Goal: Find specific page/section: Find specific page/section

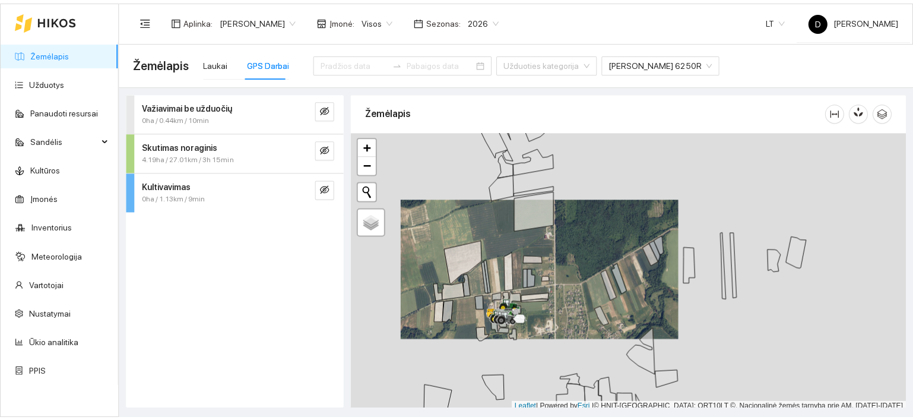
scroll to position [3, 0]
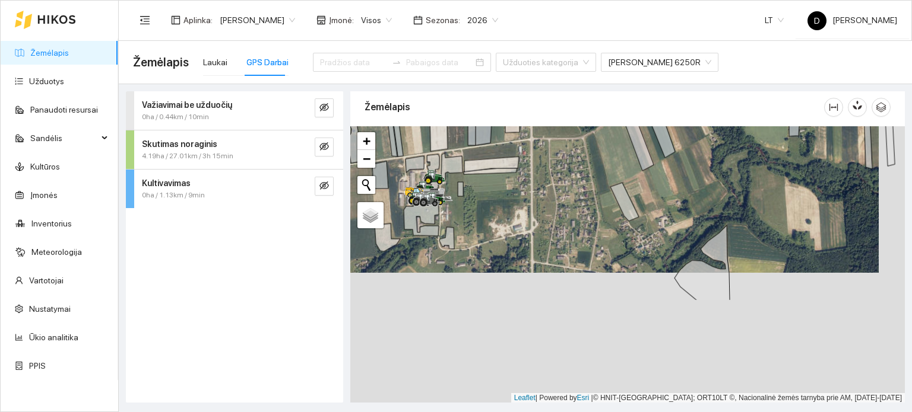
drag, startPoint x: 612, startPoint y: 337, endPoint x: 582, endPoint y: 203, distance: 137.4
click at [585, 205] on div at bounding box center [627, 264] width 554 height 277
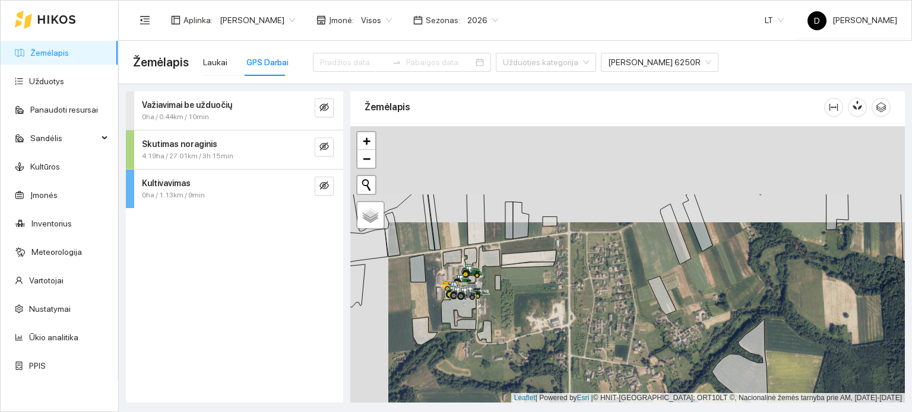
drag, startPoint x: 602, startPoint y: 199, endPoint x: 635, endPoint y: 294, distance: 100.0
click at [635, 294] on div at bounding box center [627, 264] width 554 height 277
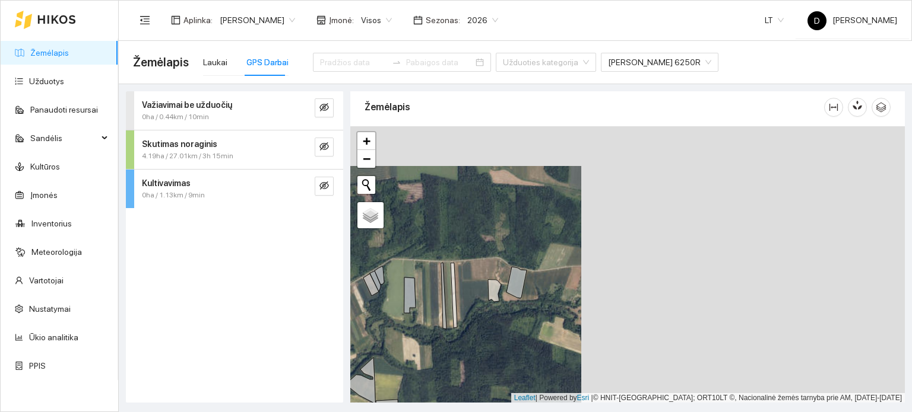
drag, startPoint x: 807, startPoint y: 293, endPoint x: 484, endPoint y: 333, distance: 325.9
click at [484, 333] on div at bounding box center [627, 264] width 554 height 277
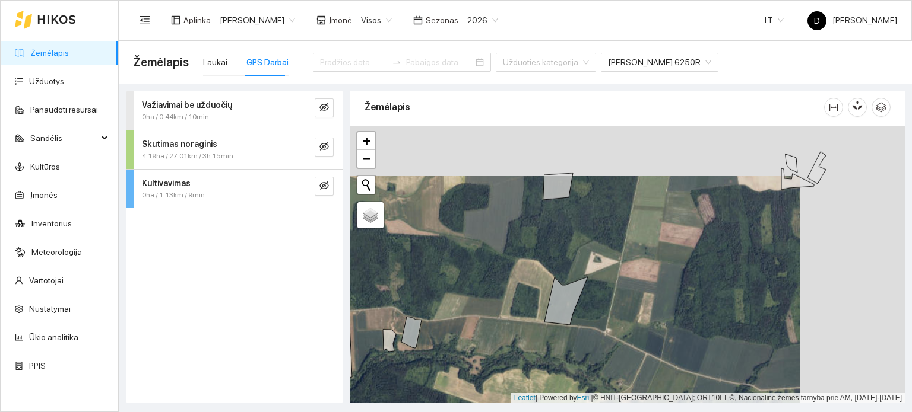
drag, startPoint x: 748, startPoint y: 280, endPoint x: 532, endPoint y: 347, distance: 225.6
click at [532, 347] on div at bounding box center [627, 264] width 554 height 277
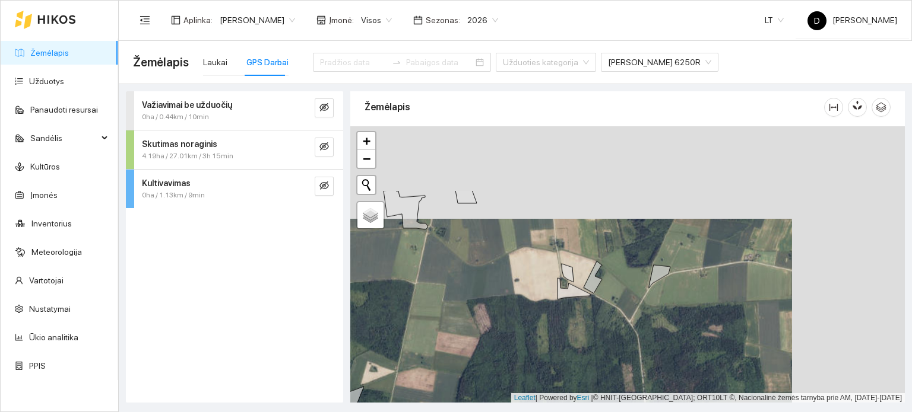
drag, startPoint x: 624, startPoint y: 246, endPoint x: 511, endPoint y: 338, distance: 145.9
click at [511, 338] on div at bounding box center [627, 264] width 554 height 277
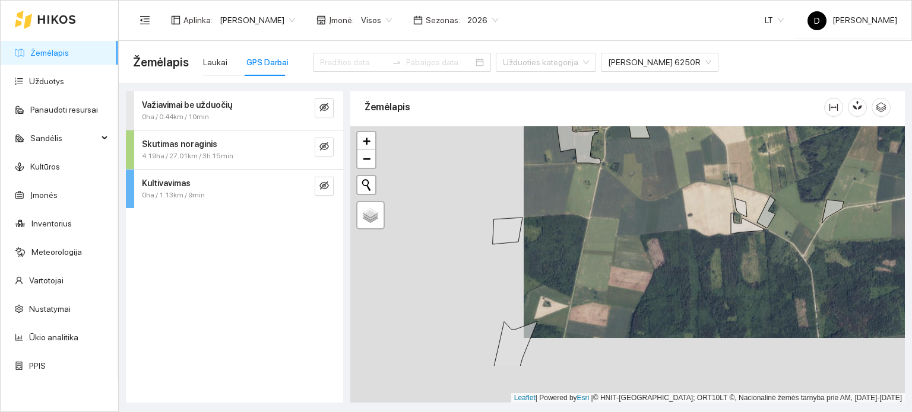
drag, startPoint x: 484, startPoint y: 289, endPoint x: 671, endPoint y: 205, distance: 205.0
click at [667, 208] on div at bounding box center [627, 264] width 554 height 277
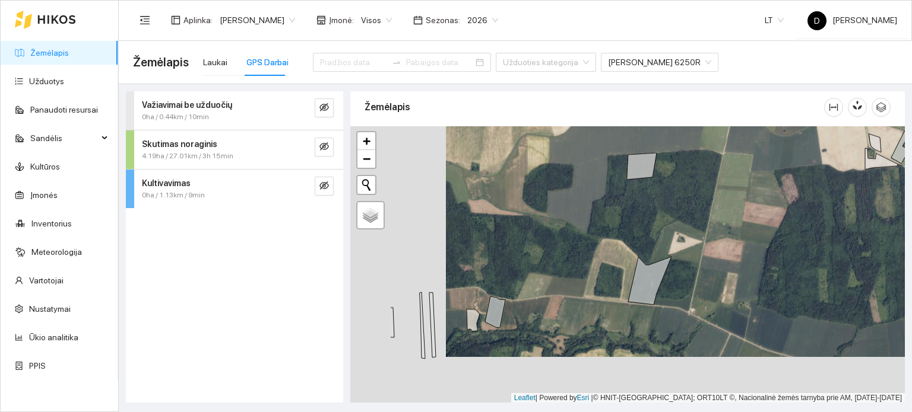
drag, startPoint x: 470, startPoint y: 307, endPoint x: 631, endPoint y: 223, distance: 181.8
click at [631, 224] on div at bounding box center [627, 264] width 554 height 277
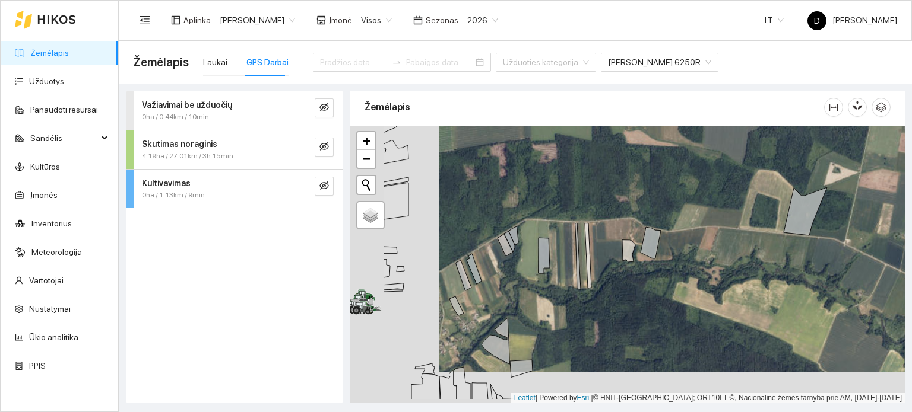
drag, startPoint x: 512, startPoint y: 316, endPoint x: 638, endPoint y: 252, distance: 141.2
click at [638, 252] on div at bounding box center [627, 264] width 554 height 277
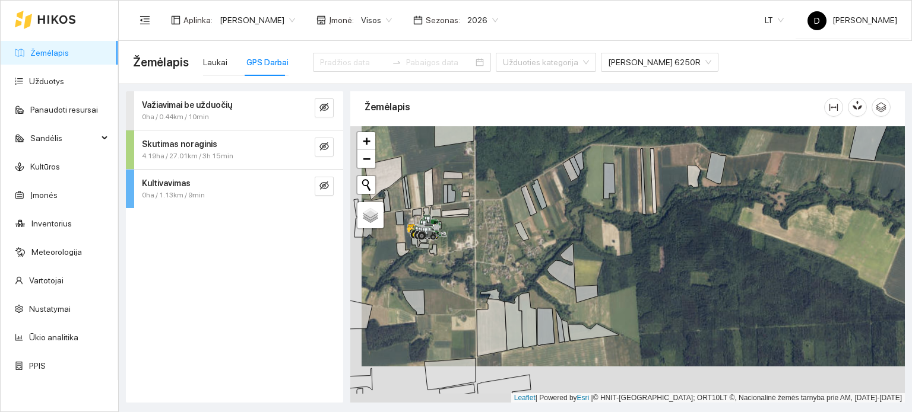
drag, startPoint x: 445, startPoint y: 336, endPoint x: 477, endPoint y: 270, distance: 73.5
click at [475, 274] on div at bounding box center [627, 264] width 554 height 277
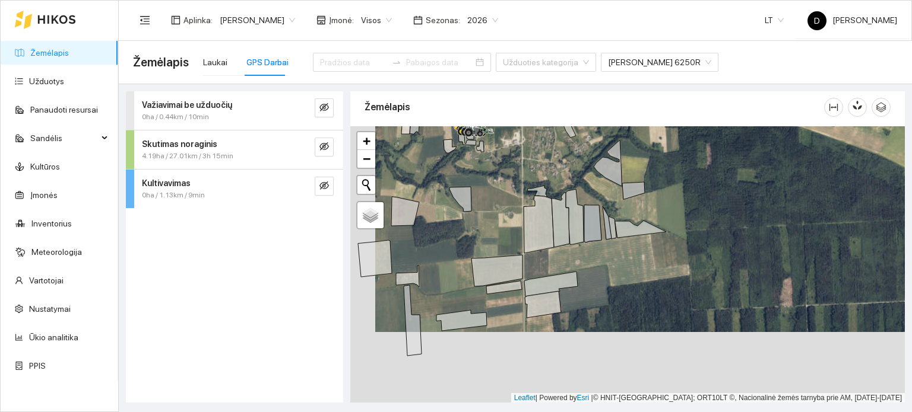
drag, startPoint x: 461, startPoint y: 310, endPoint x: 485, endPoint y: 239, distance: 75.4
click at [485, 239] on div at bounding box center [627, 264] width 554 height 277
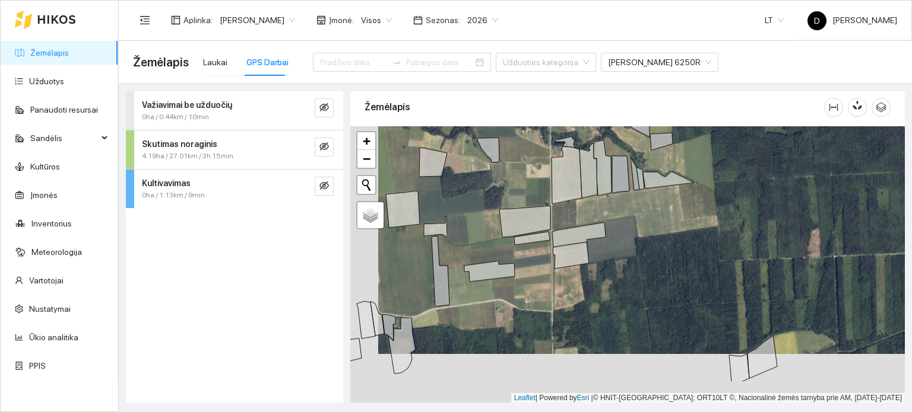
drag, startPoint x: 500, startPoint y: 313, endPoint x: 558, endPoint y: 240, distance: 93.3
click at [558, 240] on div at bounding box center [627, 264] width 554 height 277
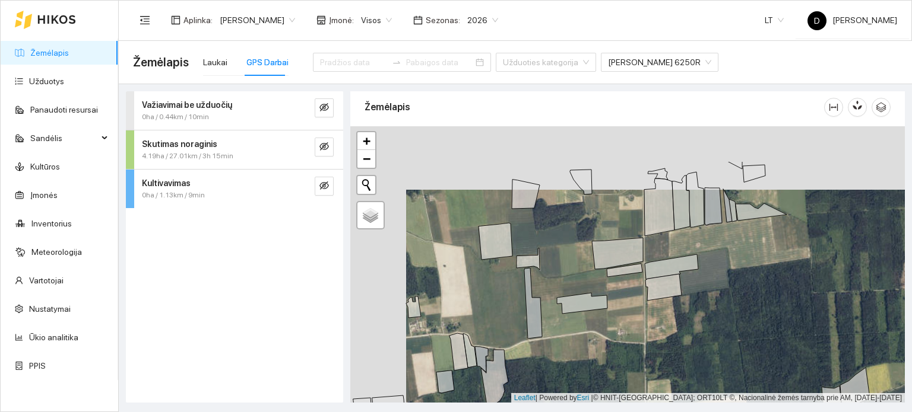
drag, startPoint x: 501, startPoint y: 279, endPoint x: 574, endPoint y: 348, distance: 100.3
click at [574, 348] on div at bounding box center [627, 264] width 554 height 277
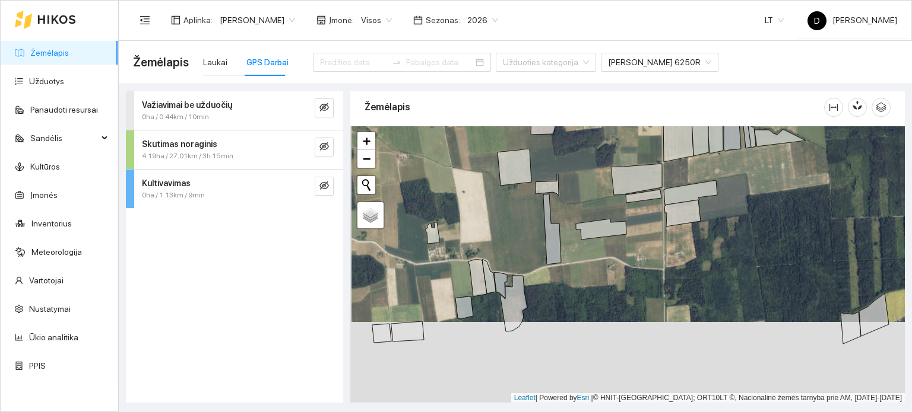
drag, startPoint x: 515, startPoint y: 296, endPoint x: 534, endPoint y: 227, distance: 71.6
click at [534, 227] on div at bounding box center [627, 264] width 554 height 277
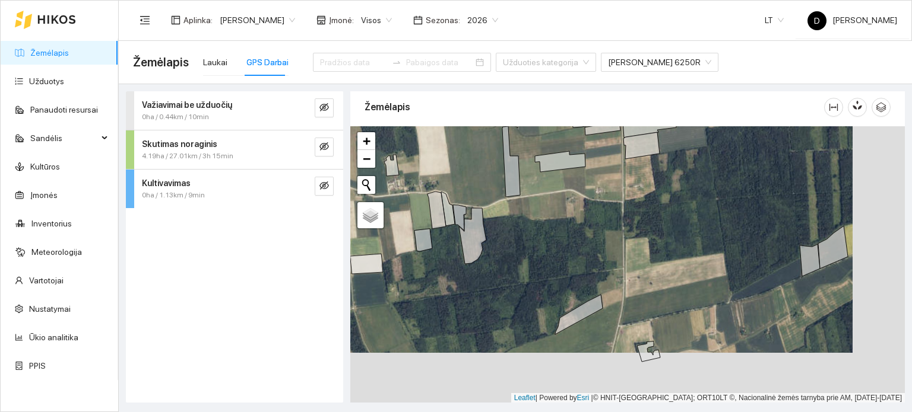
drag, startPoint x: 601, startPoint y: 282, endPoint x: 503, endPoint y: 223, distance: 114.3
click at [503, 223] on div at bounding box center [627, 264] width 554 height 277
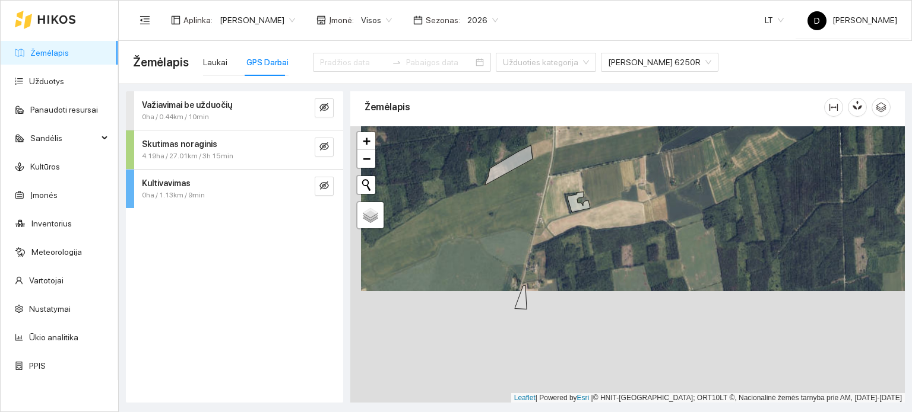
drag, startPoint x: 598, startPoint y: 296, endPoint x: 615, endPoint y: 193, distance: 104.7
click at [615, 193] on div at bounding box center [627, 264] width 554 height 277
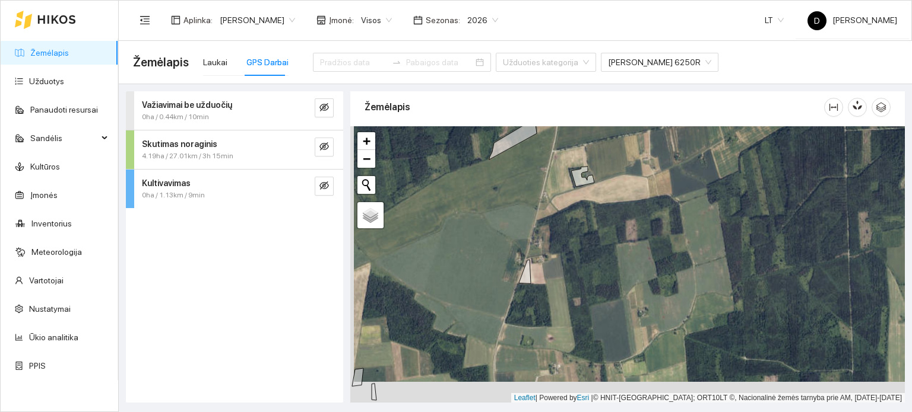
drag, startPoint x: 599, startPoint y: 301, endPoint x: 655, endPoint y: 182, distance: 132.2
click at [655, 183] on div at bounding box center [627, 264] width 554 height 277
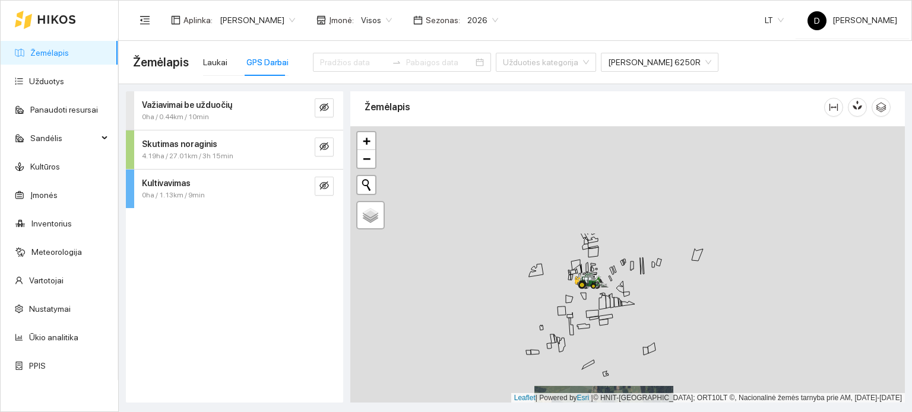
drag, startPoint x: 691, startPoint y: 234, endPoint x: 629, endPoint y: 380, distance: 157.9
click at [634, 391] on div at bounding box center [627, 264] width 554 height 277
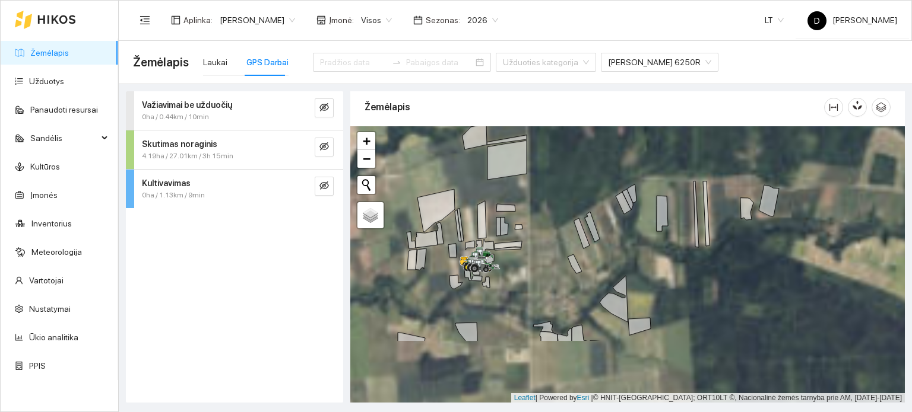
drag, startPoint x: 558, startPoint y: 250, endPoint x: 509, endPoint y: 184, distance: 81.9
click at [514, 189] on div at bounding box center [627, 264] width 554 height 277
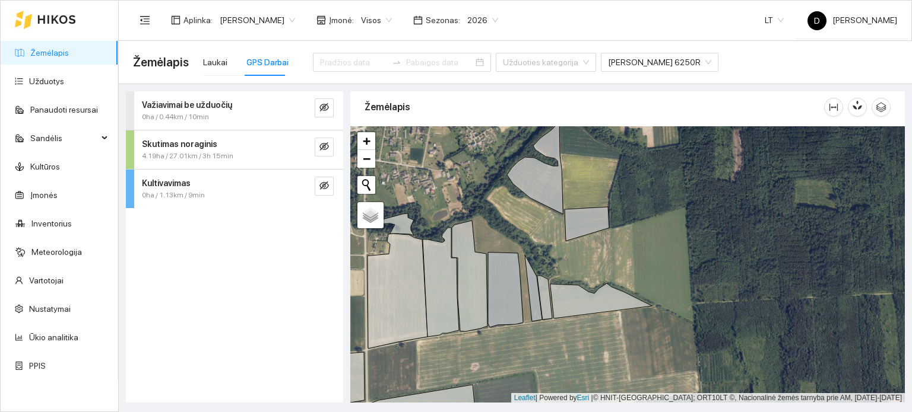
click at [228, 187] on div "Kultivavimas" at bounding box center [214, 183] width 145 height 13
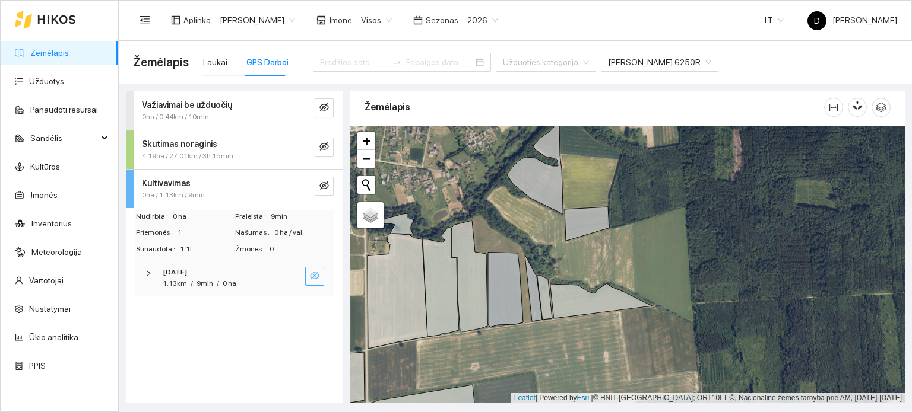
click at [312, 274] on icon "eye-invisible" at bounding box center [314, 275] width 9 height 9
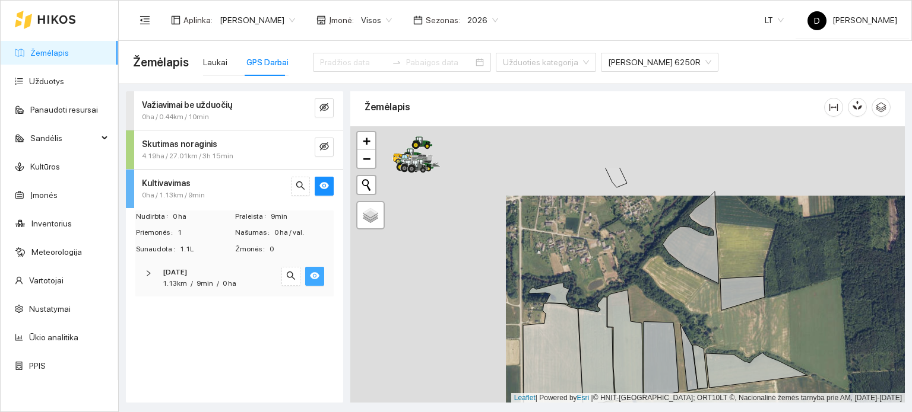
drag, startPoint x: 485, startPoint y: 256, endPoint x: 699, endPoint y: 351, distance: 233.8
click at [643, 353] on icon at bounding box center [625, 345] width 36 height 111
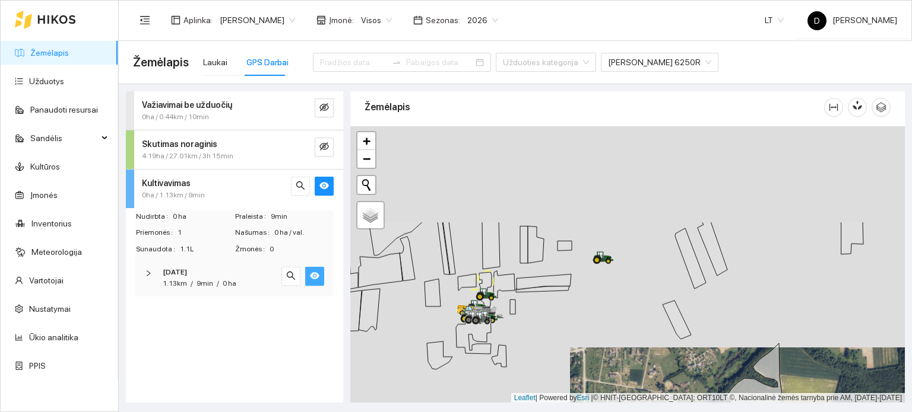
drag, startPoint x: 535, startPoint y: 175, endPoint x: 535, endPoint y: 307, distance: 132.3
click at [535, 307] on div at bounding box center [627, 264] width 554 height 277
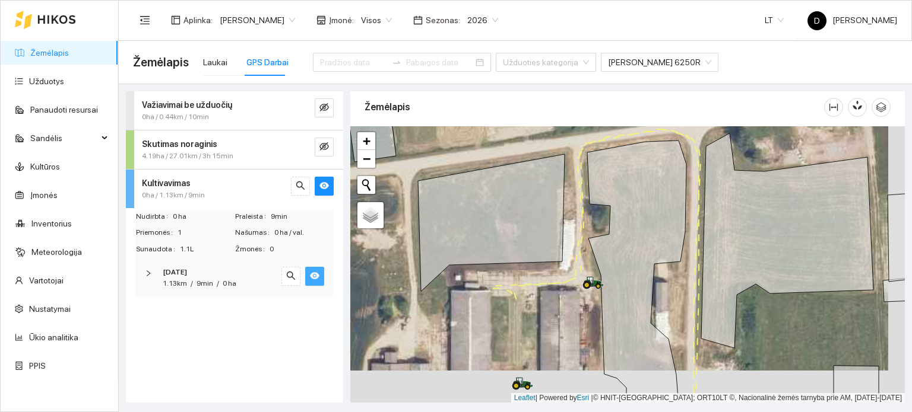
drag, startPoint x: 579, startPoint y: 285, endPoint x: 569, endPoint y: 133, distance: 152.8
click at [569, 139] on div at bounding box center [627, 264] width 554 height 277
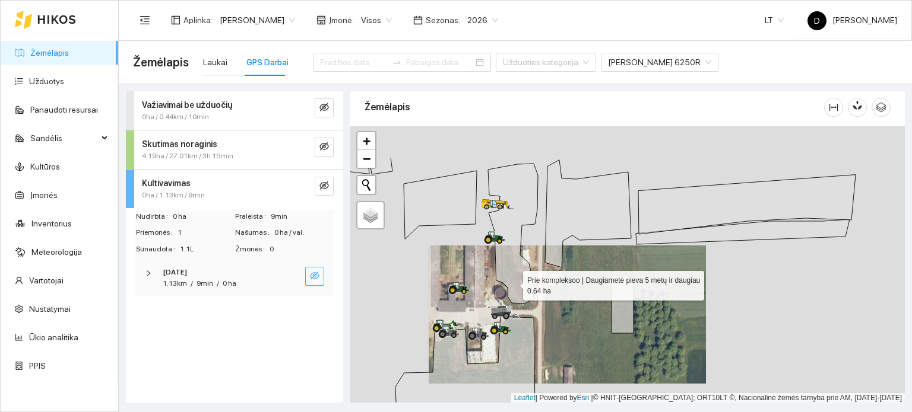
drag, startPoint x: 507, startPoint y: 271, endPoint x: 516, endPoint y: 290, distance: 21.0
click at [516, 290] on icon at bounding box center [513, 234] width 50 height 140
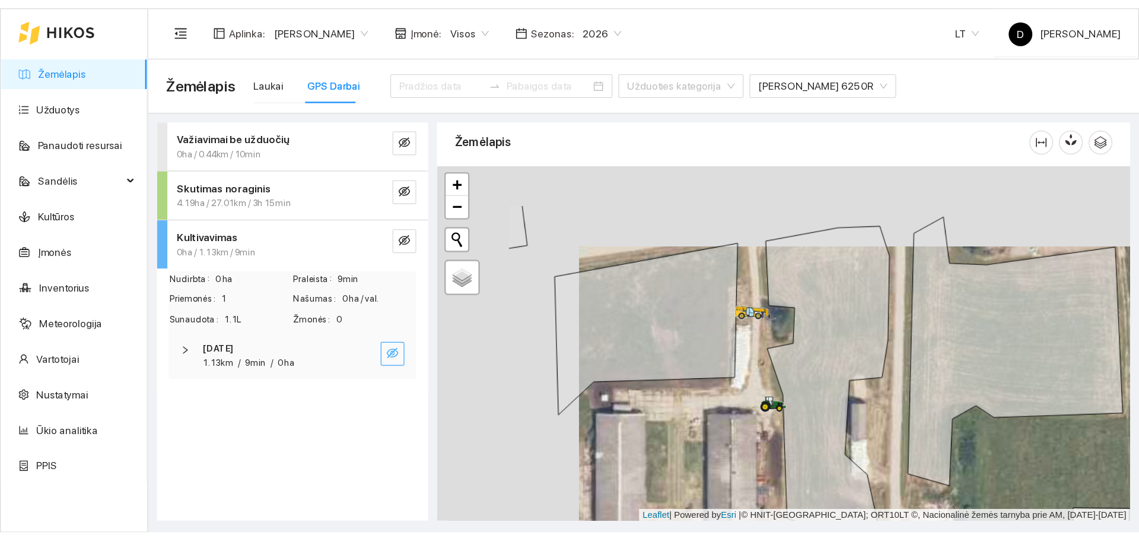
scroll to position [4, 0]
